Goal: Transaction & Acquisition: Purchase product/service

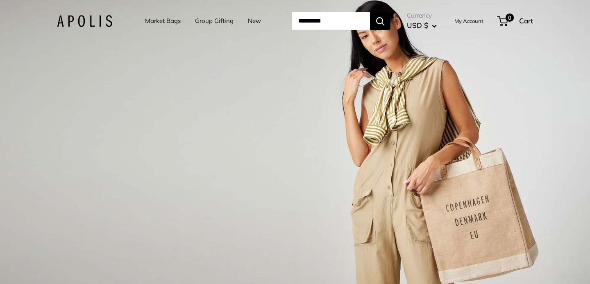
click at [163, 21] on link "Market Bags" at bounding box center [163, 20] width 36 height 11
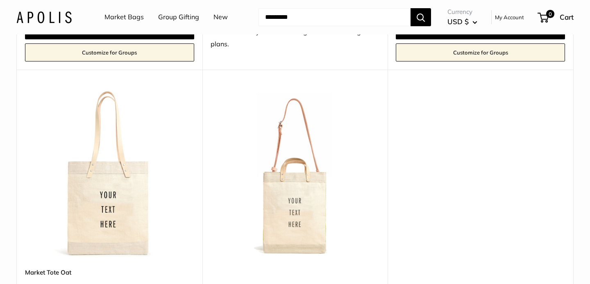
scroll to position [4575, 0]
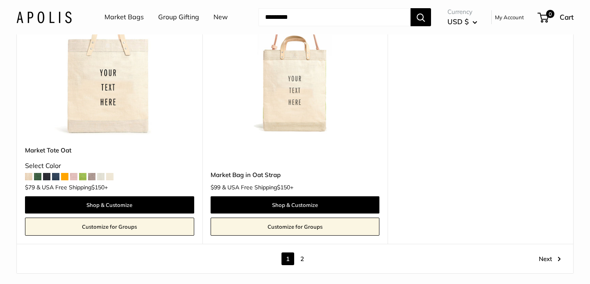
click at [303, 258] on link "2" at bounding box center [302, 258] width 13 height 13
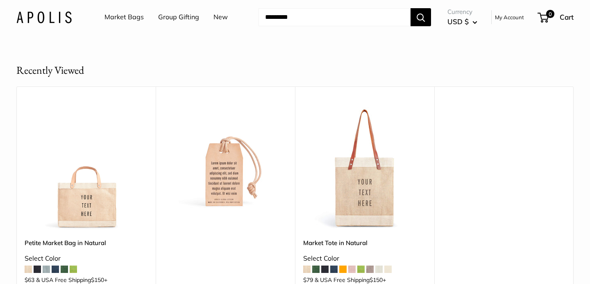
scroll to position [912, 0]
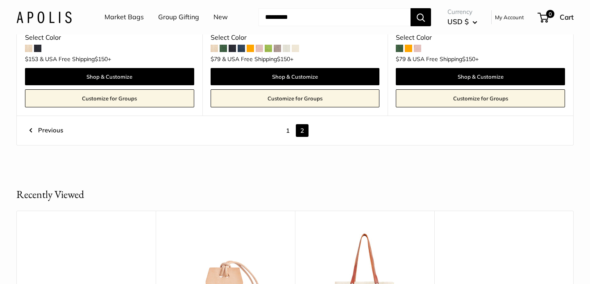
click at [287, 124] on link "1" at bounding box center [287, 130] width 13 height 13
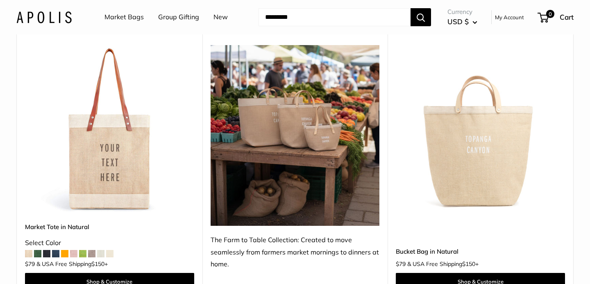
scroll to position [401, 0]
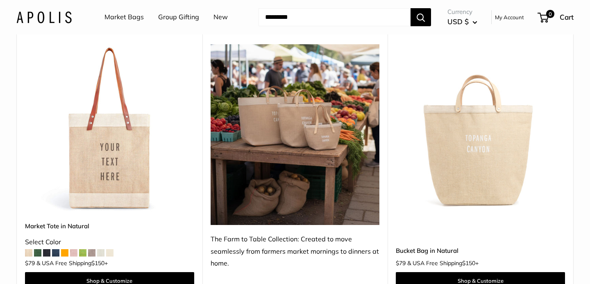
click at [0, 0] on img at bounding box center [0, 0] width 0 height 0
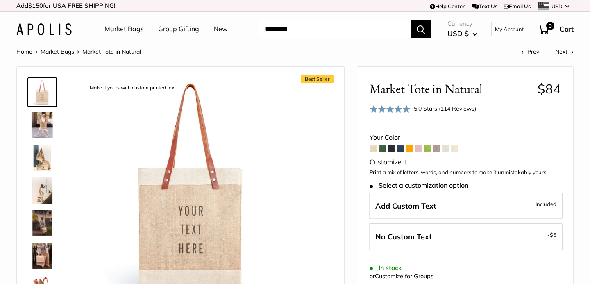
click at [456, 146] on span at bounding box center [453, 148] width 7 height 7
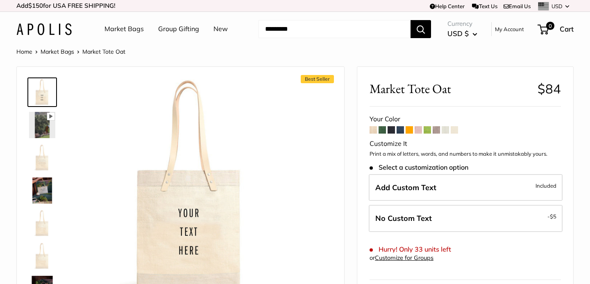
click at [373, 131] on span at bounding box center [372, 129] width 7 height 7
